Goal: Information Seeking & Learning: Find specific fact

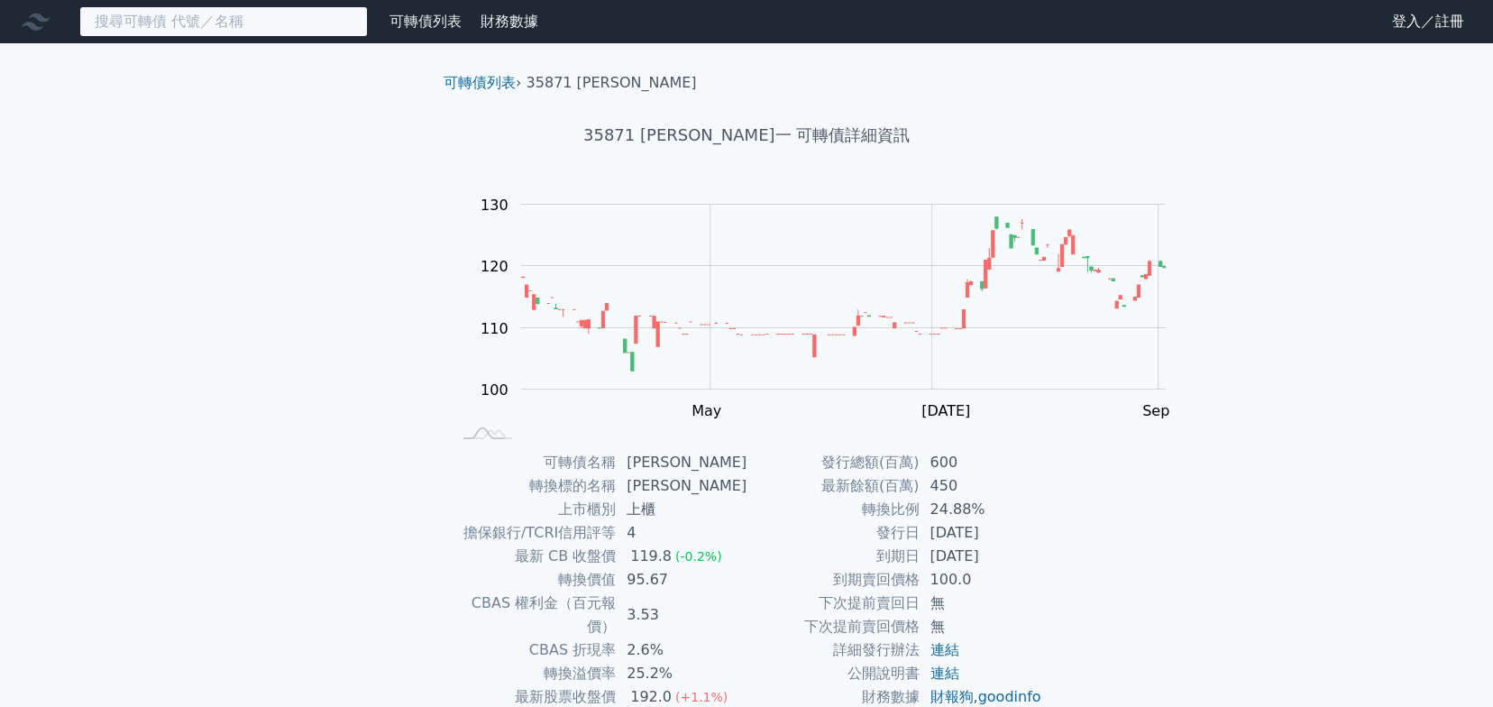
click at [257, 23] on input at bounding box center [223, 21] width 289 height 31
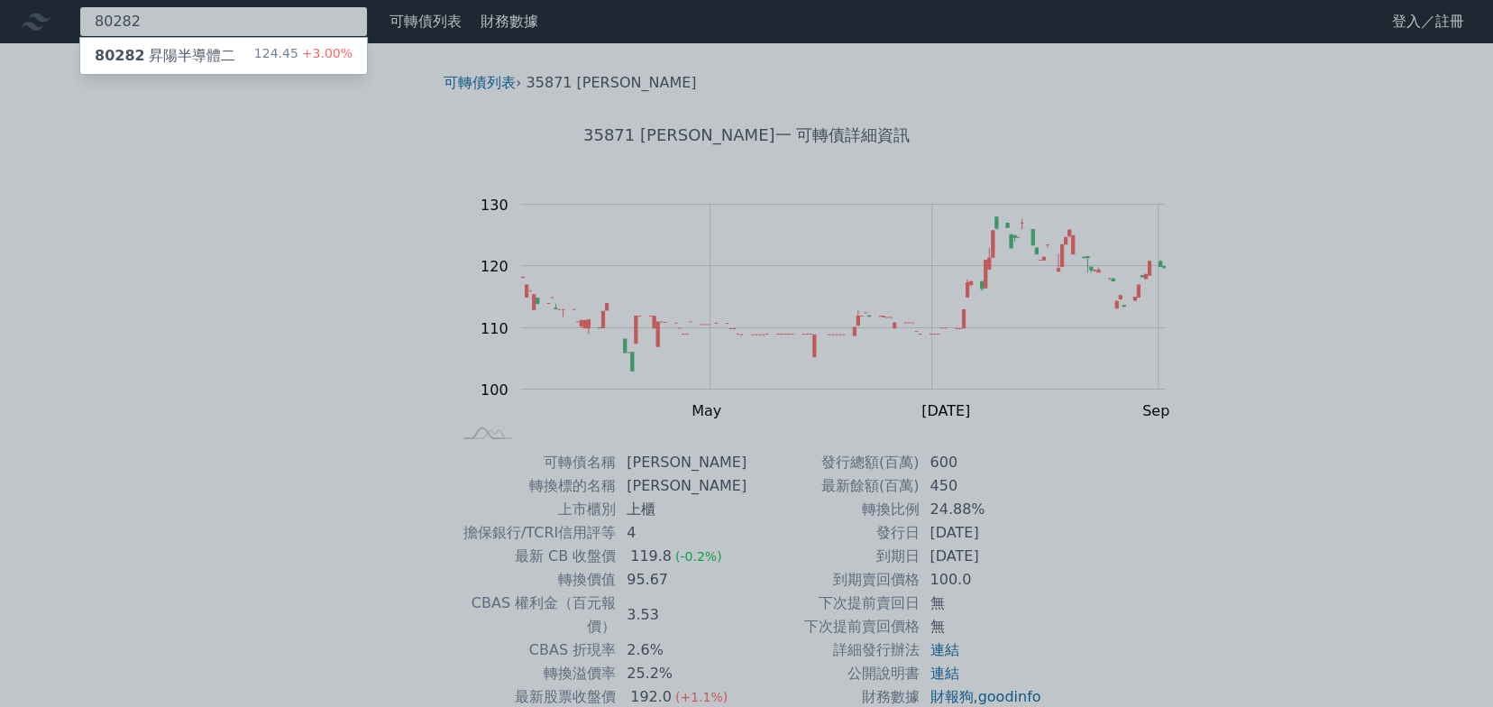
type input "80282"
click at [235, 67] on div "80282 昇陽半導體二" at bounding box center [165, 56] width 141 height 22
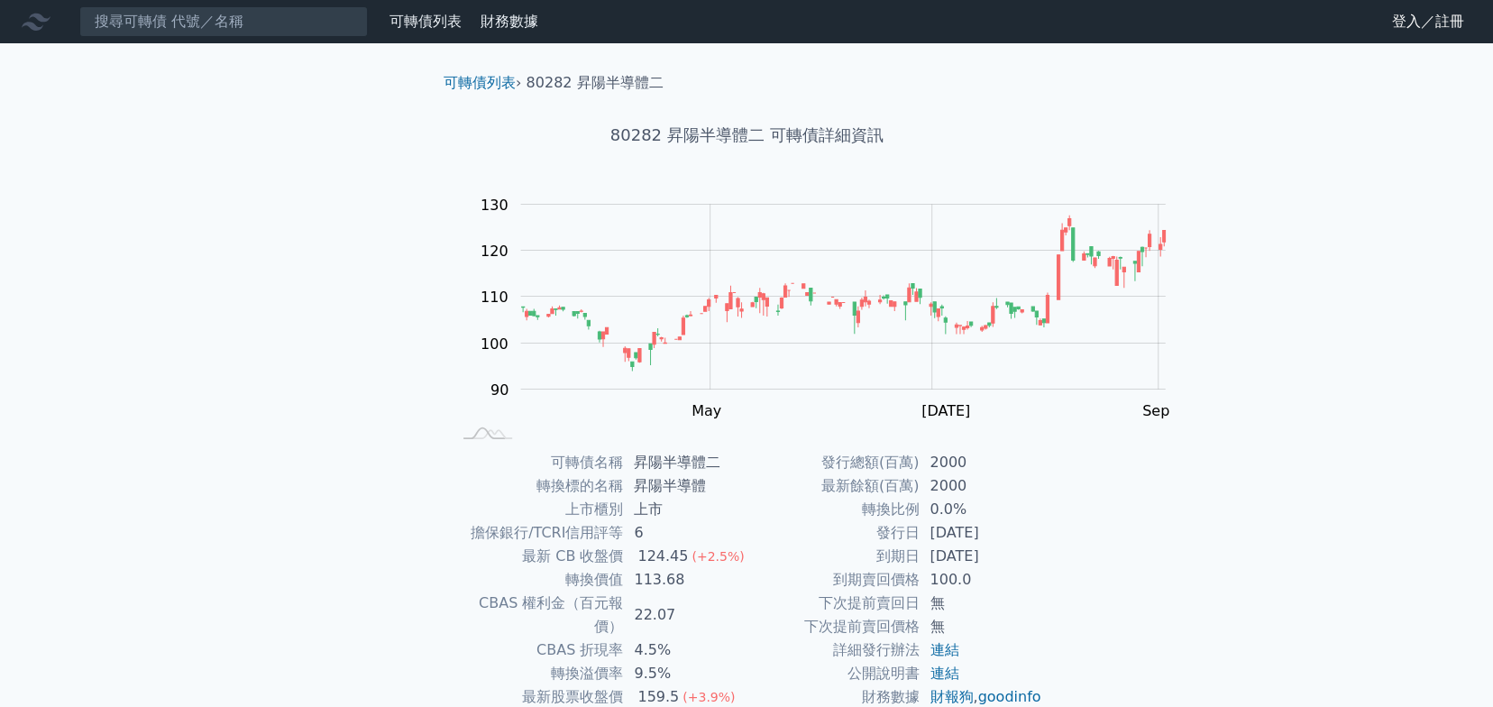
drag, startPoint x: 935, startPoint y: 1, endPoint x: 1262, endPoint y: 499, distance: 595.7
click at [1262, 499] on div "可轉債列表 財務數據 可轉債列表 財務數據 登入／註冊 登入／註冊 可轉債列表 › 80282 昇陽半導體二 80282 昇陽半導體二 可轉債詳細資訊 Zoo…" at bounding box center [746, 429] width 1493 height 858
